Goal: Information Seeking & Learning: Learn about a topic

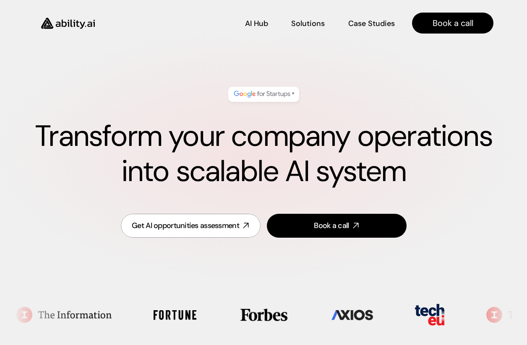
scroll to position [563, 0]
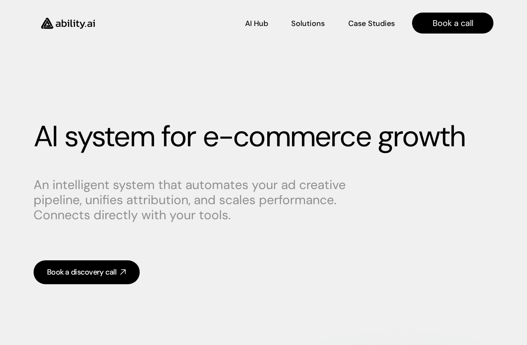
scroll to position [680, 0]
